Goal: Task Accomplishment & Management: Manage account settings

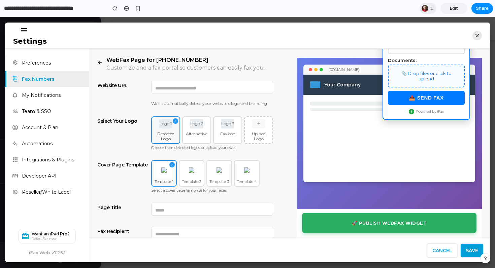
click at [453, 6] on span "Edit" at bounding box center [454, 8] width 8 height 7
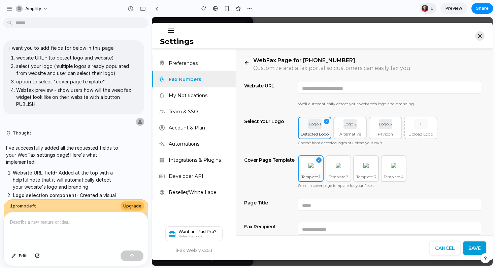
scroll to position [1730, 0]
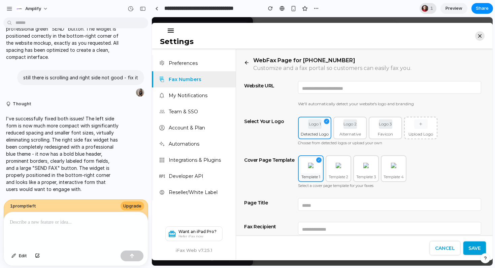
click at [428, 6] on div "1" at bounding box center [428, 8] width 17 height 11
click at [452, 8] on div "Seen by Rollie Villaflor" at bounding box center [247, 134] width 495 height 268
click at [454, 10] on span "Preview" at bounding box center [454, 8] width 17 height 7
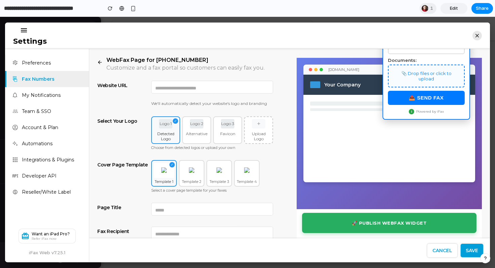
click at [454, 10] on span "Edit" at bounding box center [454, 8] width 8 height 7
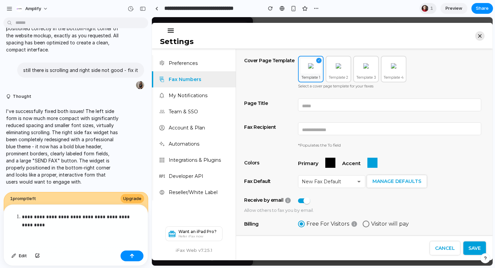
scroll to position [1730, 0]
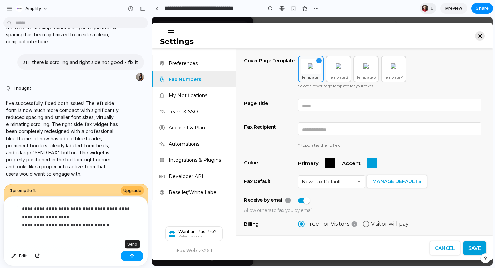
click at [134, 254] on div "button" at bounding box center [132, 256] width 5 height 5
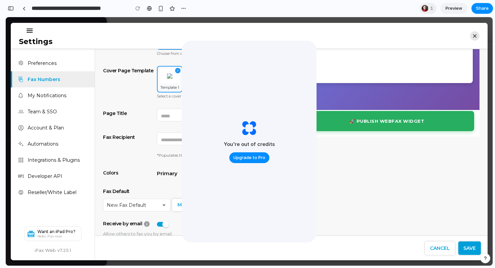
scroll to position [95, 0]
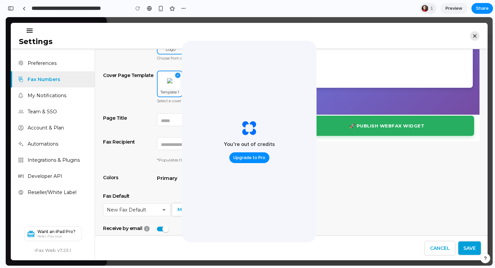
click at [338, 164] on div "WebFax Page for +1 (479) 333-5121 Customize and a fax portal so customers can e…" at bounding box center [291, 143] width 393 height 188
click at [473, 34] on icon "button" at bounding box center [474, 35] width 3 height 3
click at [470, 36] on icon "button" at bounding box center [474, 35] width 9 height 9
click at [380, 191] on div "WebFax Page for +1 (479) 333-5121 Customize and a fax portal so customers can e…" at bounding box center [291, 143] width 393 height 188
click at [437, 247] on span "Cancel" at bounding box center [440, 248] width 20 height 6
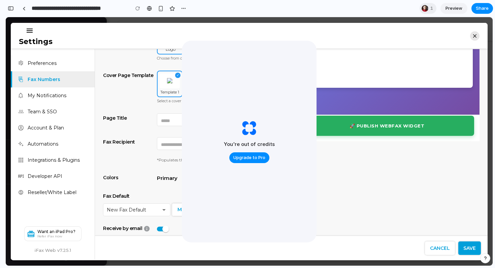
click at [449, 8] on span "Preview" at bounding box center [454, 8] width 17 height 7
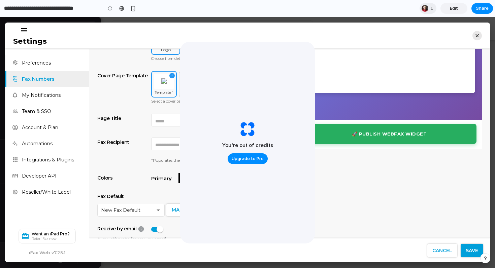
click at [455, 8] on span "Edit" at bounding box center [454, 8] width 8 height 7
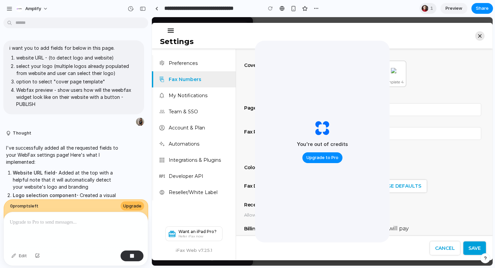
scroll to position [1785, 0]
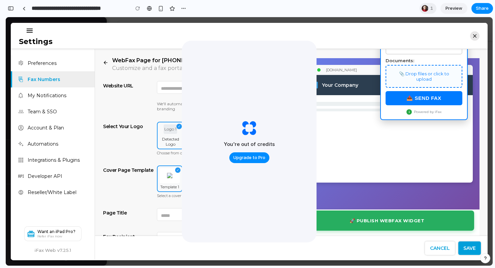
scroll to position [3058, 0]
click at [473, 38] on icon "button" at bounding box center [474, 35] width 9 height 9
click at [457, 9] on span "Preview" at bounding box center [454, 8] width 17 height 7
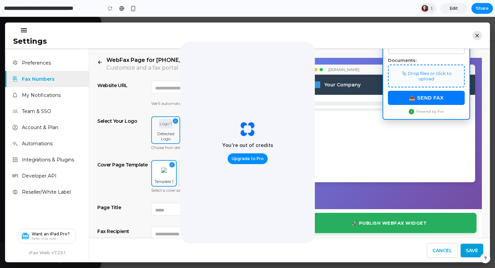
click at [457, 9] on span "Edit" at bounding box center [454, 8] width 8 height 7
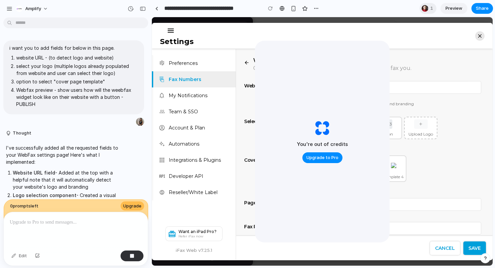
scroll to position [1785, 0]
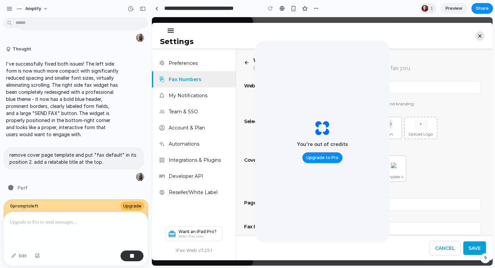
click at [339, 69] on div "You're out of credits Upgrade to Pro" at bounding box center [322, 142] width 135 height 202
click at [321, 154] on button "Upgrade to Pro" at bounding box center [322, 158] width 40 height 11
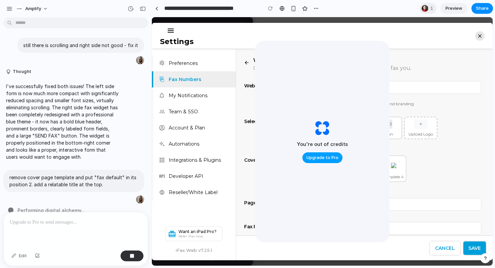
scroll to position [1772, 0]
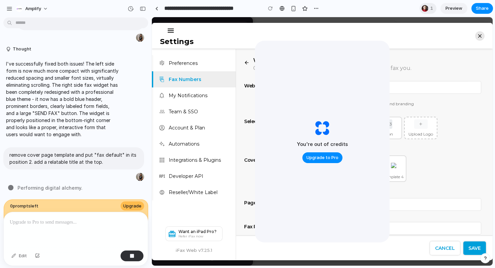
scroll to position [1785, 0]
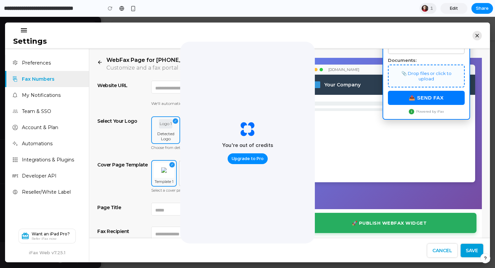
click at [298, 68] on div "You're out of credits Upgrade to Pro" at bounding box center [247, 143] width 135 height 202
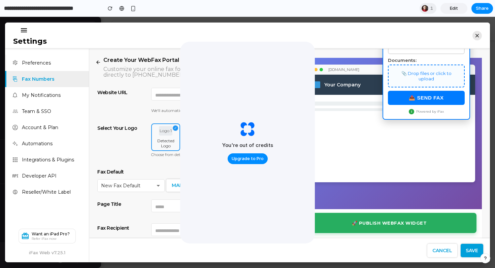
click at [456, 8] on span "Edit" at bounding box center [454, 8] width 8 height 7
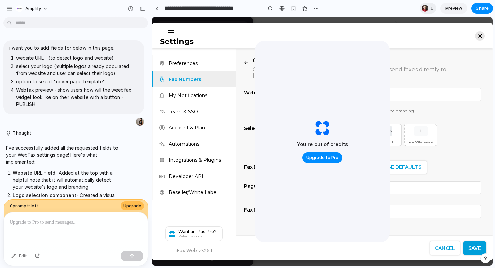
scroll to position [1841, 0]
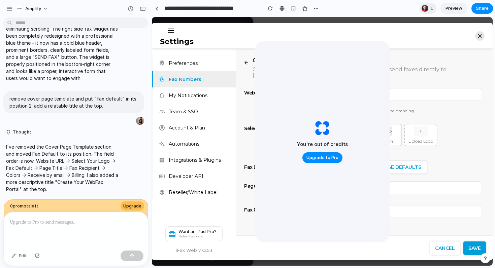
drag, startPoint x: 321, startPoint y: 85, endPoint x: 339, endPoint y: 43, distance: 46.2
click at [339, 43] on div "You're out of credits Upgrade to Pro" at bounding box center [322, 142] width 135 height 202
click at [244, 62] on button "button" at bounding box center [245, 62] width 9 height 10
click at [248, 62] on icon "button" at bounding box center [246, 63] width 4 height 4
click at [454, 6] on span "Preview" at bounding box center [454, 8] width 17 height 7
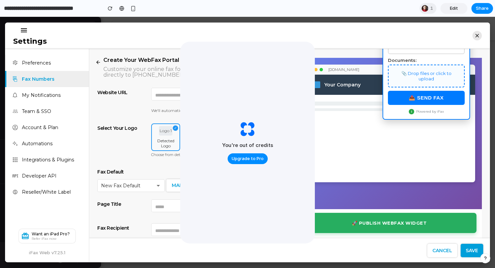
drag, startPoint x: 244, startPoint y: 133, endPoint x: 247, endPoint y: 96, distance: 36.5
click at [247, 98] on div "You're out of credits Upgrade to Pro" at bounding box center [247, 143] width 135 height 202
click at [133, 9] on div "button" at bounding box center [133, 9] width 6 height 6
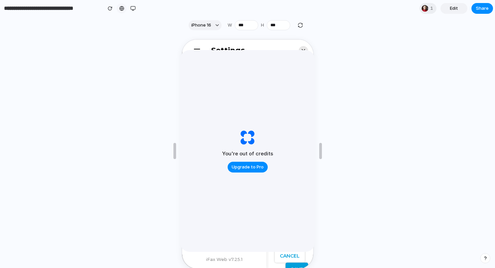
click at [125, 9] on link at bounding box center [122, 8] width 10 height 10
click at [133, 9] on div "button" at bounding box center [132, 8] width 5 height 5
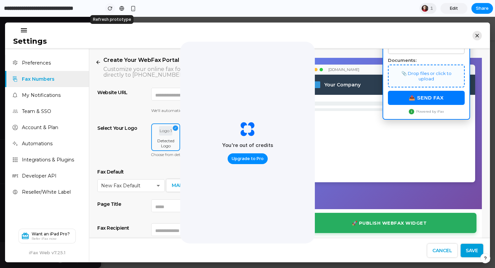
click at [111, 9] on div "button" at bounding box center [110, 8] width 5 height 5
drag, startPoint x: 213, startPoint y: 117, endPoint x: 228, endPoint y: 74, distance: 45.1
click at [228, 74] on div "You're out of credits Upgrade to Pro" at bounding box center [247, 143] width 135 height 202
